Goal: Information Seeking & Learning: Learn about a topic

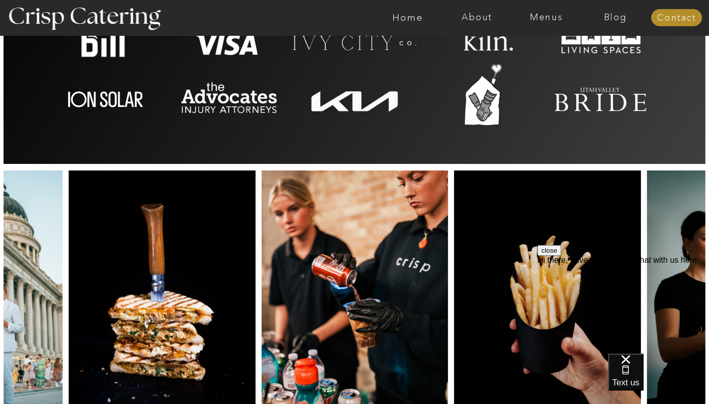
scroll to position [2382, 0]
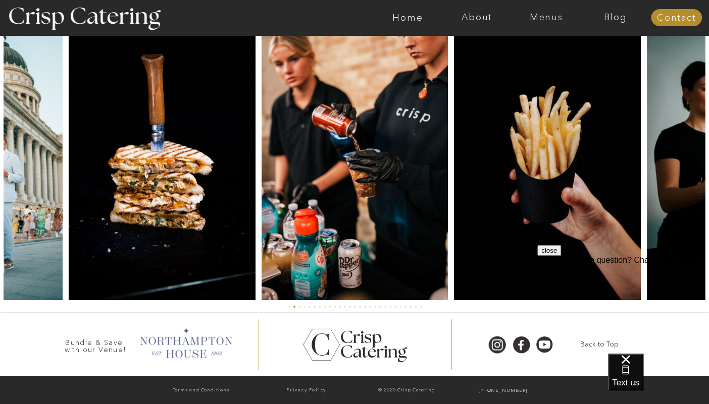
click at [190, 349] on div at bounding box center [185, 342] width 103 height 35
click at [79, 346] on h3 "Bundle & Save with our Venue!" at bounding box center [96, 344] width 70 height 10
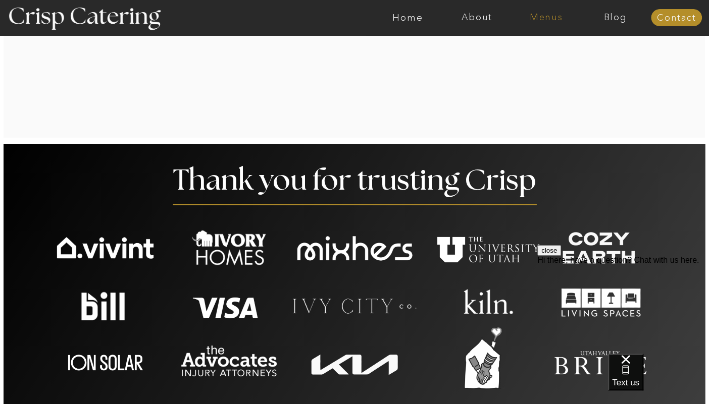
scroll to position [1933, 0]
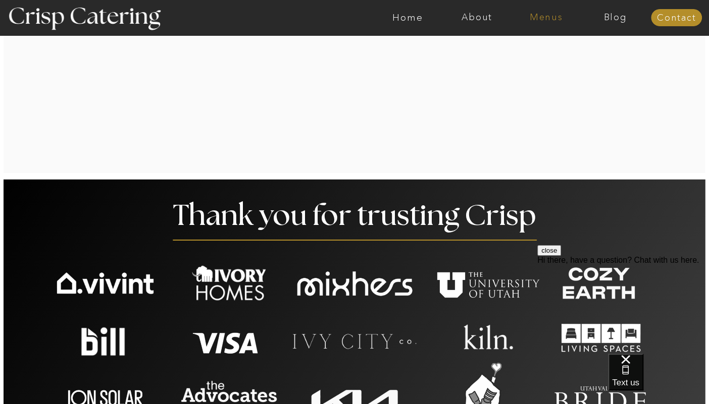
click at [535, 17] on nav "Menus" at bounding box center [545, 18] width 69 height 10
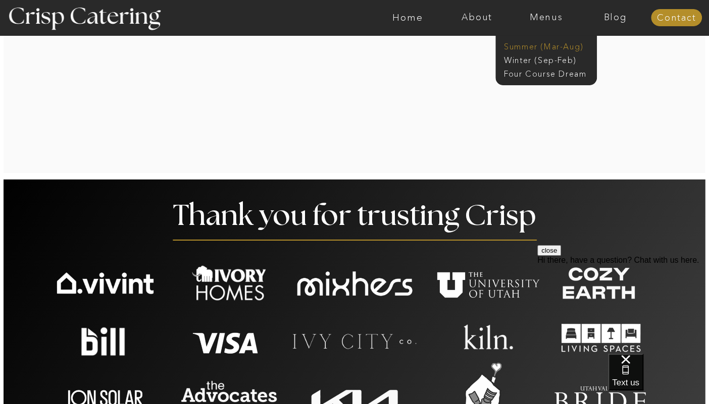
click at [518, 47] on nav "Summer (Mar-Aug)" at bounding box center [549, 46] width 90 height 10
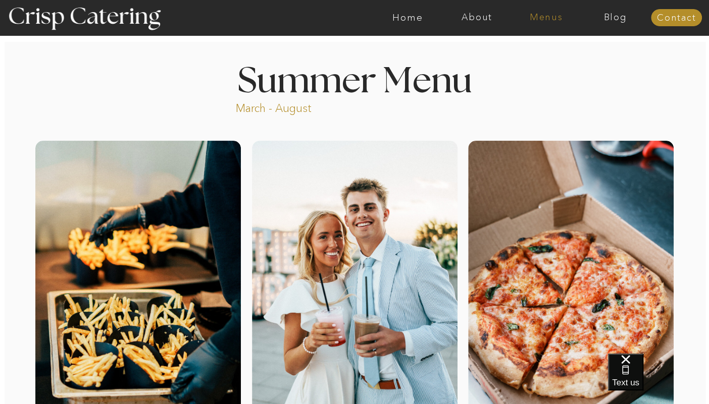
click at [545, 18] on nav "Menus" at bounding box center [545, 18] width 69 height 10
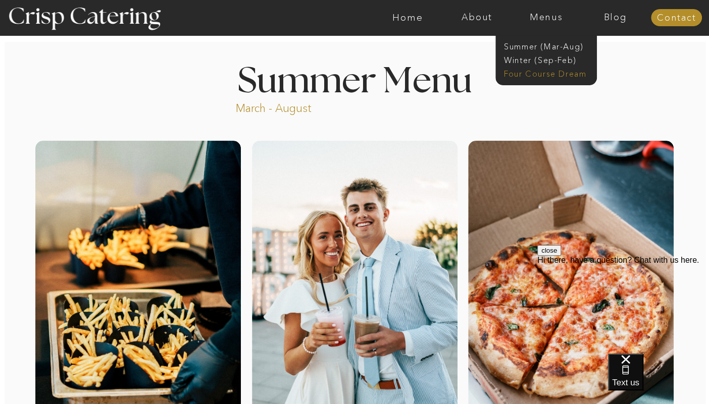
click at [547, 73] on nav "Four Course Dream" at bounding box center [549, 73] width 90 height 10
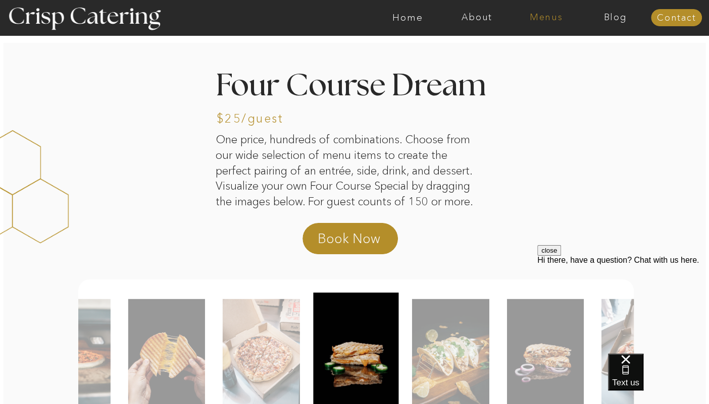
click at [546, 20] on nav "Menus" at bounding box center [545, 18] width 69 height 10
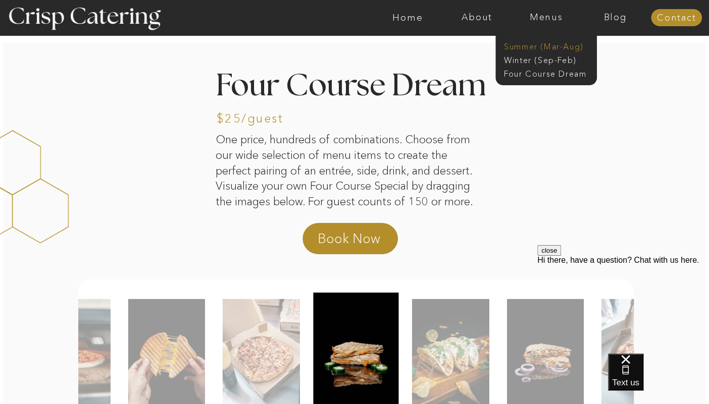
click at [539, 46] on nav "Summer (Mar-Aug)" at bounding box center [549, 46] width 90 height 10
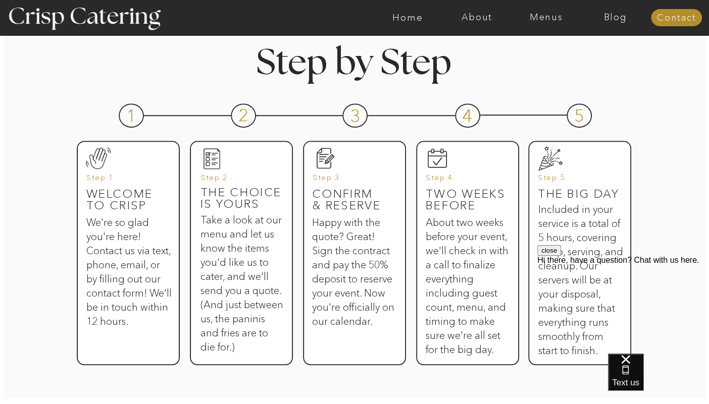
scroll to position [486, 0]
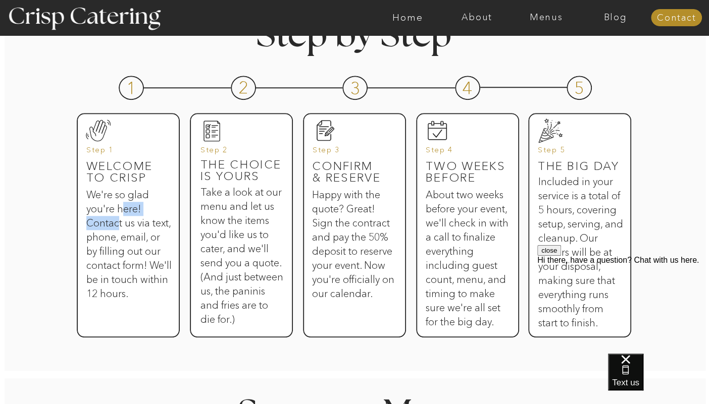
click at [120, 216] on h3 "We're so glad you're here! Contact us via text, phone, email, or by filling out…" at bounding box center [128, 255] width 85 height 135
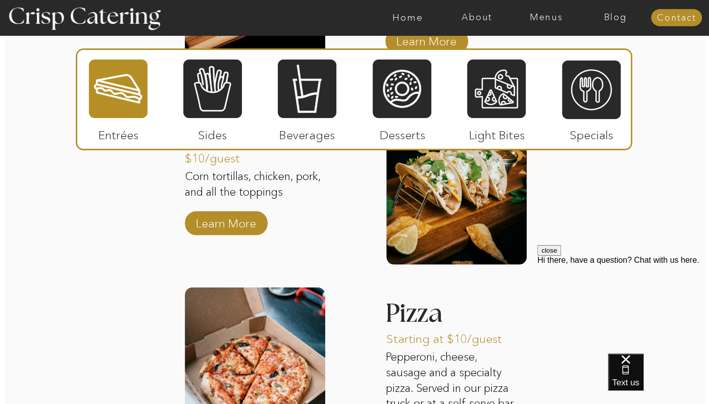
scroll to position [1236, 0]
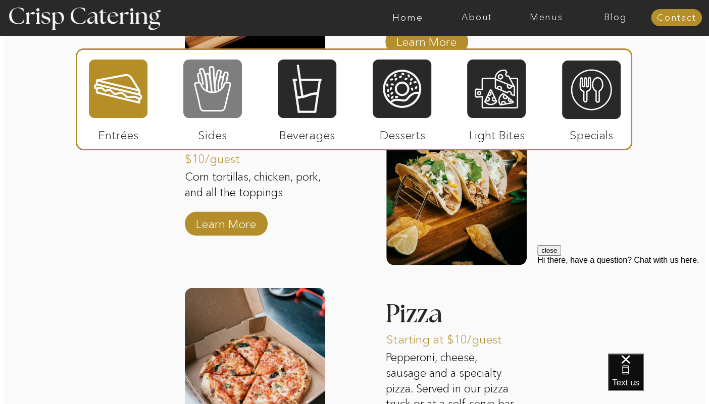
click at [223, 104] on div at bounding box center [212, 89] width 59 height 61
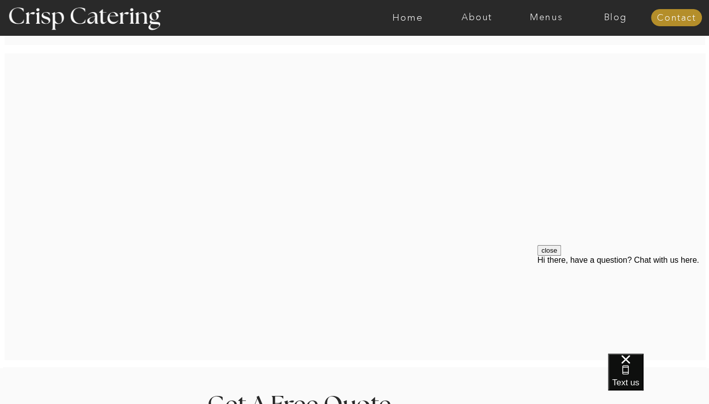
scroll to position [1572, 0]
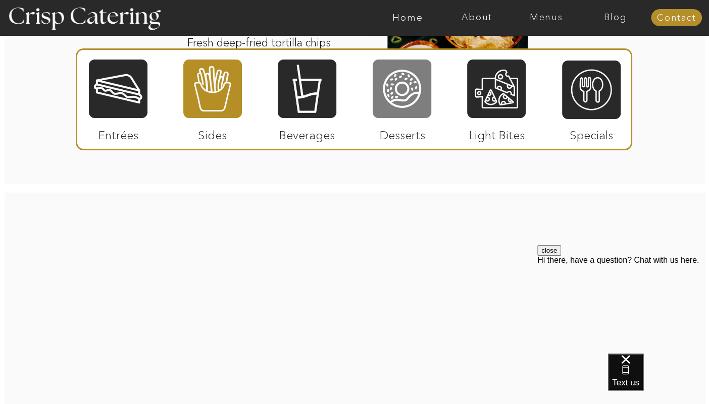
click at [404, 96] on div at bounding box center [401, 89] width 59 height 61
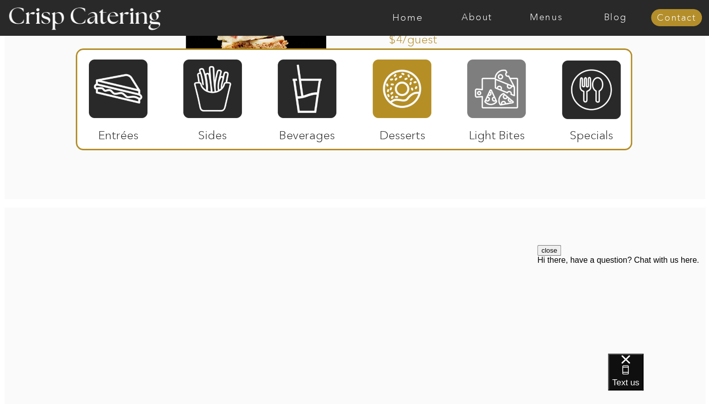
click at [489, 105] on div at bounding box center [496, 89] width 59 height 61
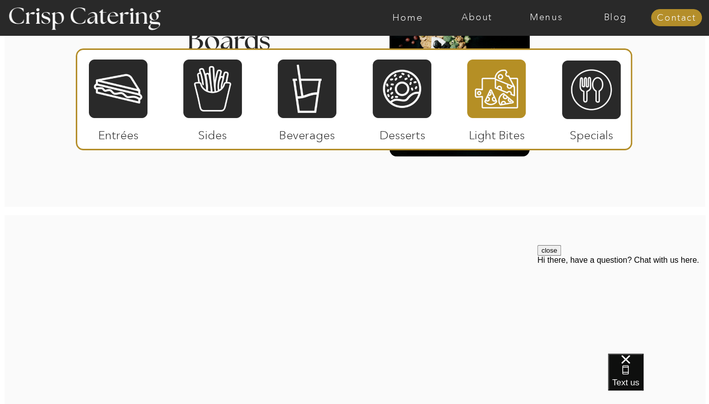
scroll to position [1284, 0]
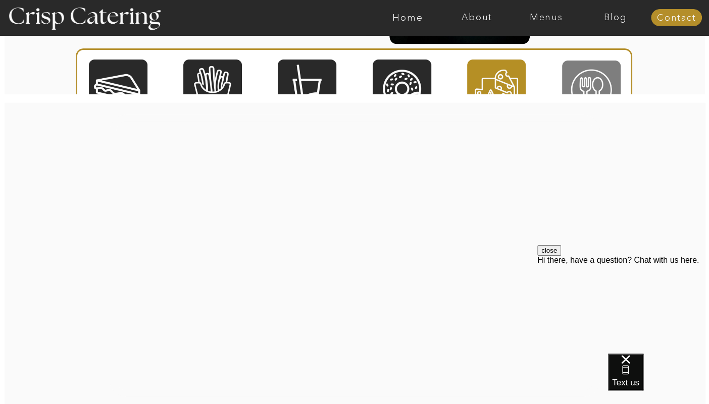
click at [578, 78] on div at bounding box center [591, 90] width 59 height 61
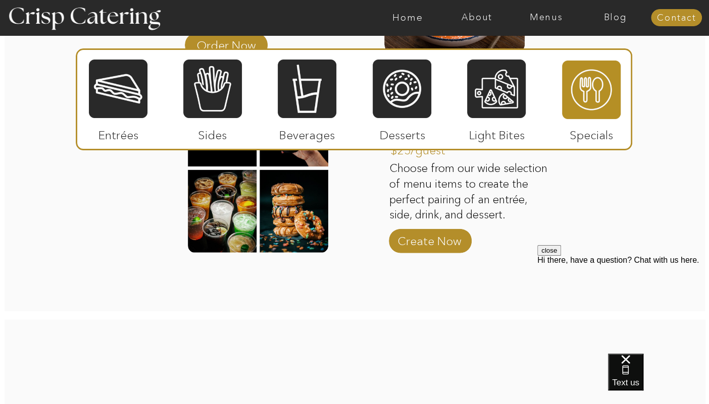
click at [580, 92] on div at bounding box center [591, 90] width 59 height 61
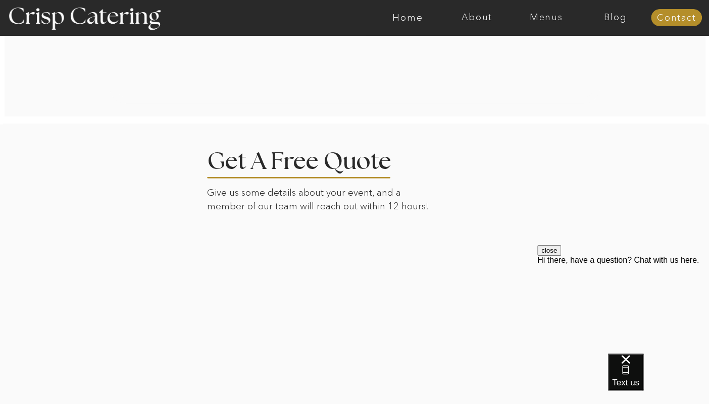
scroll to position [1949, 0]
